Goal: Task Accomplishment & Management: Manage account settings

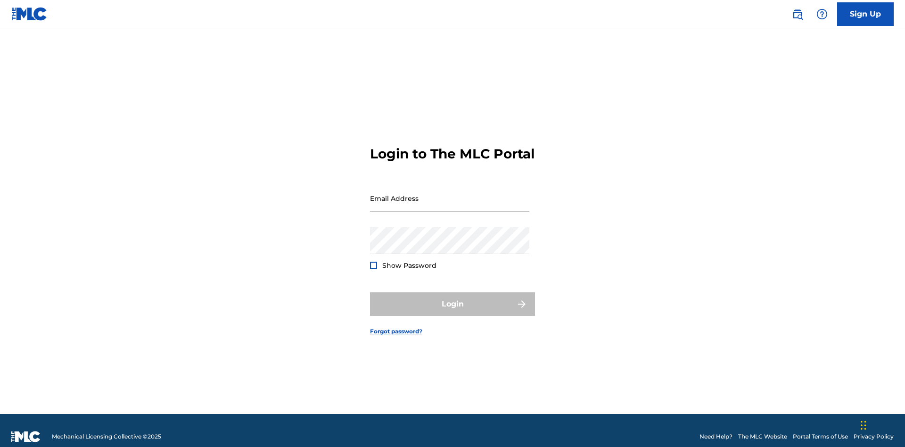
scroll to position [12, 0]
click at [450, 194] on input "Email Address" at bounding box center [449, 198] width 159 height 27
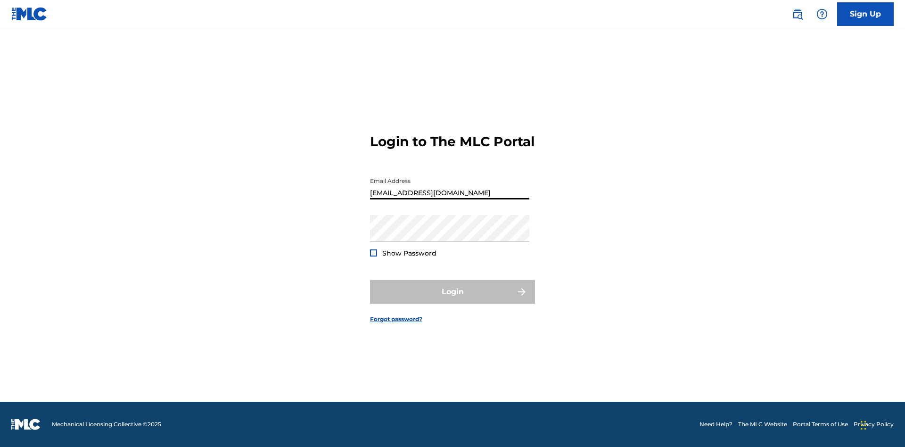
type input "[EMAIL_ADDRESS][DOMAIN_NAME]"
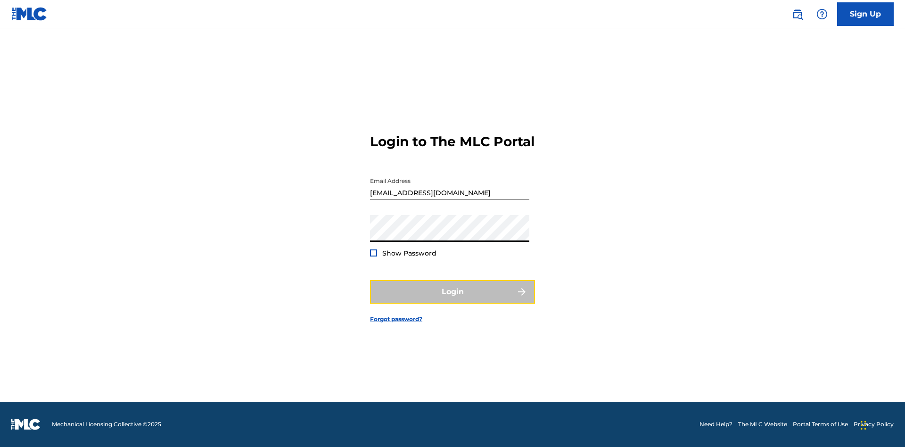
click at [453, 300] on button "Login" at bounding box center [452, 292] width 165 height 24
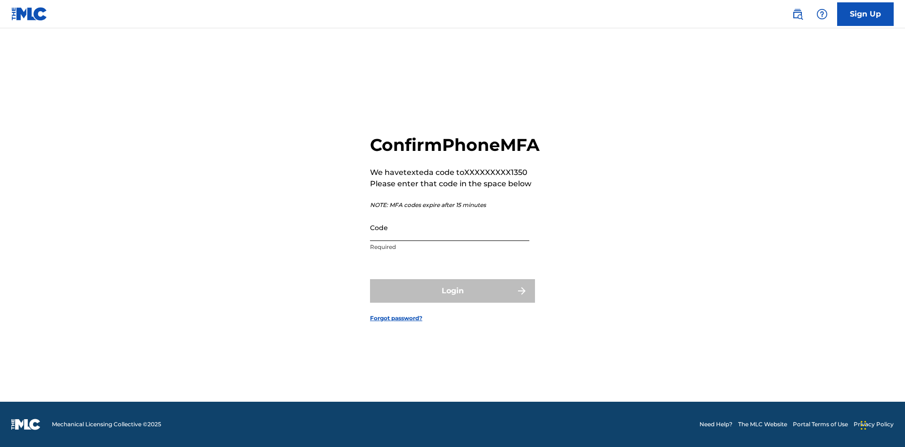
click at [450, 238] on input "Code" at bounding box center [449, 227] width 159 height 27
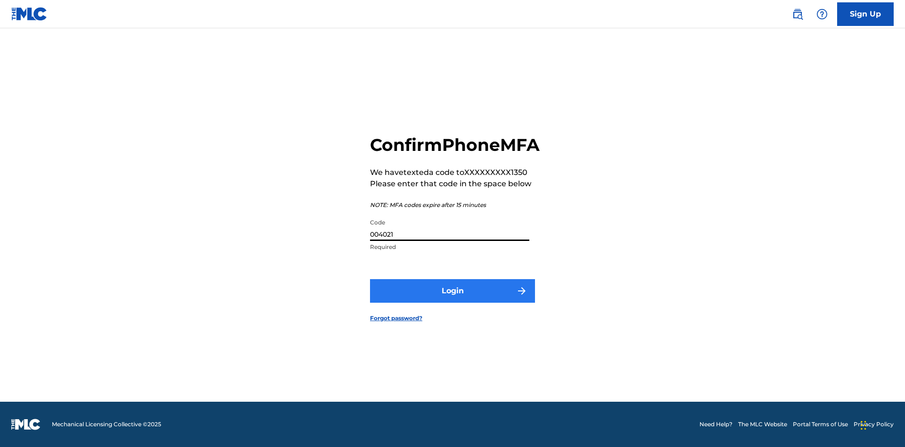
type input "004021"
click at [453, 301] on button "Login" at bounding box center [452, 291] width 165 height 24
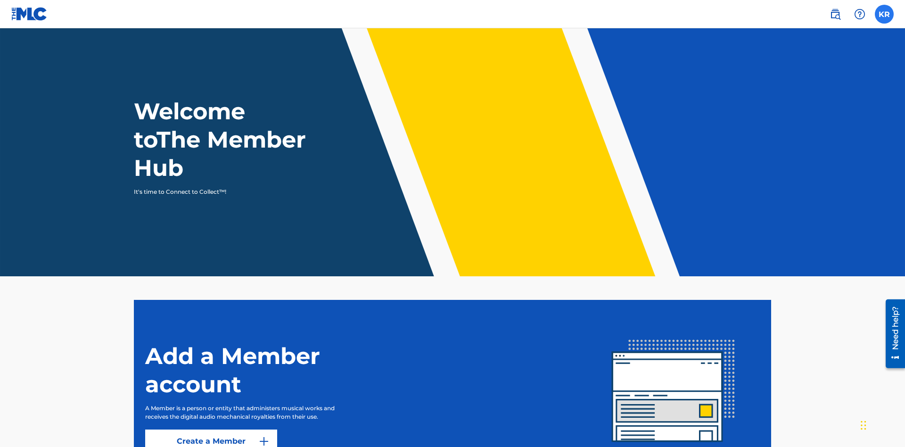
click at [884, 14] on label at bounding box center [884, 14] width 19 height 19
click at [884, 14] on input "KR [PERSON_NAME] [EMAIL_ADDRESS][DOMAIN_NAME] Notification Preferences Profile …" at bounding box center [884, 14] width 0 height 0
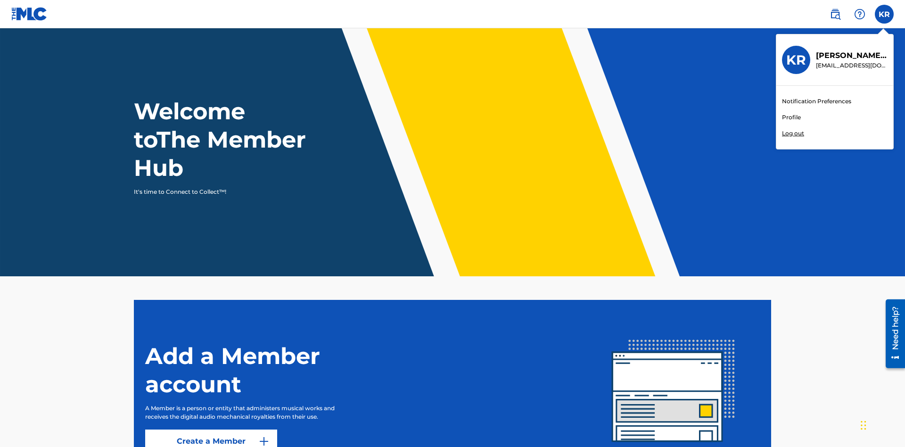
click at [791, 117] on link "Profile" at bounding box center [791, 117] width 19 height 8
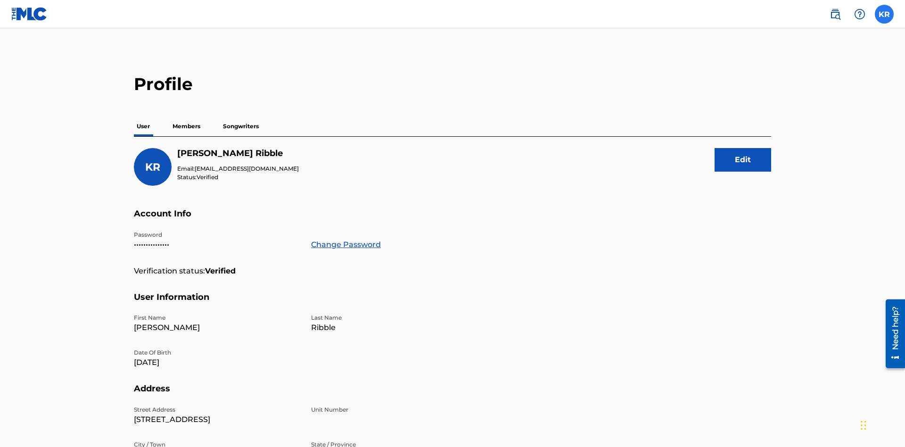
scroll to position [17, 0]
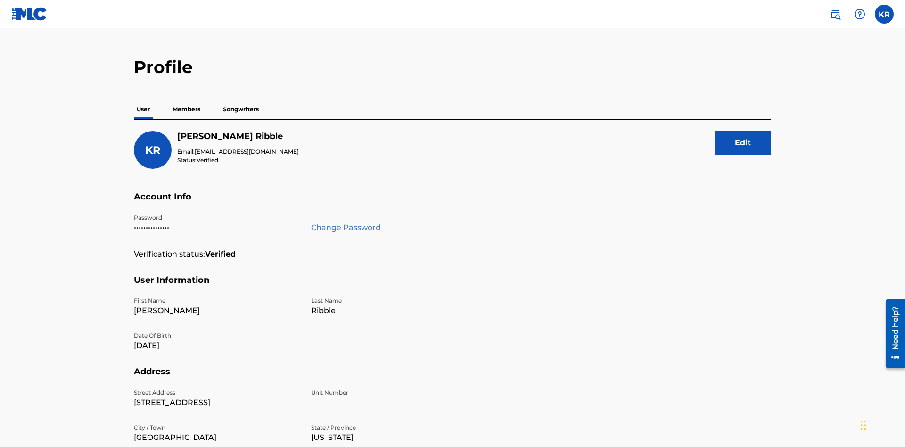
click at [346, 222] on link "Change Password" at bounding box center [346, 227] width 70 height 11
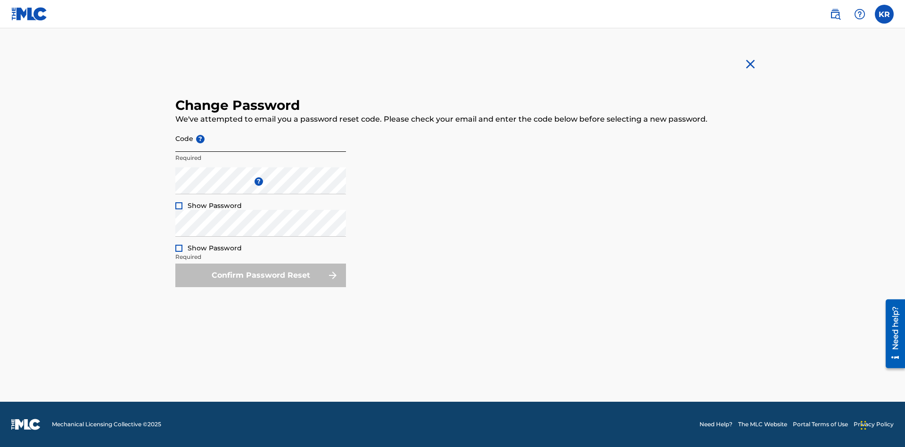
click at [261, 138] on input "Code ?" at bounding box center [260, 138] width 171 height 27
type input "e717b5676a1ea52ea0fd476ddb8c57ee"
